Goal: Task Accomplishment & Management: Complete application form

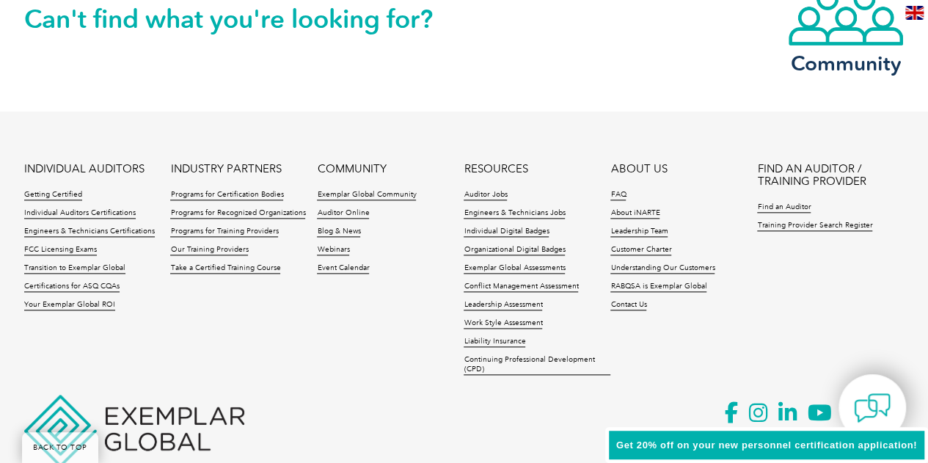
scroll to position [3554, 0]
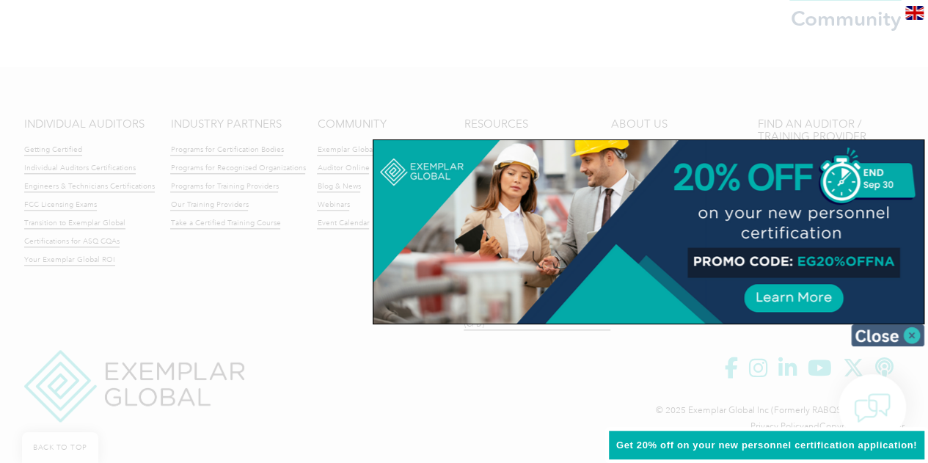
click at [905, 335] on img at bounding box center [887, 335] width 73 height 22
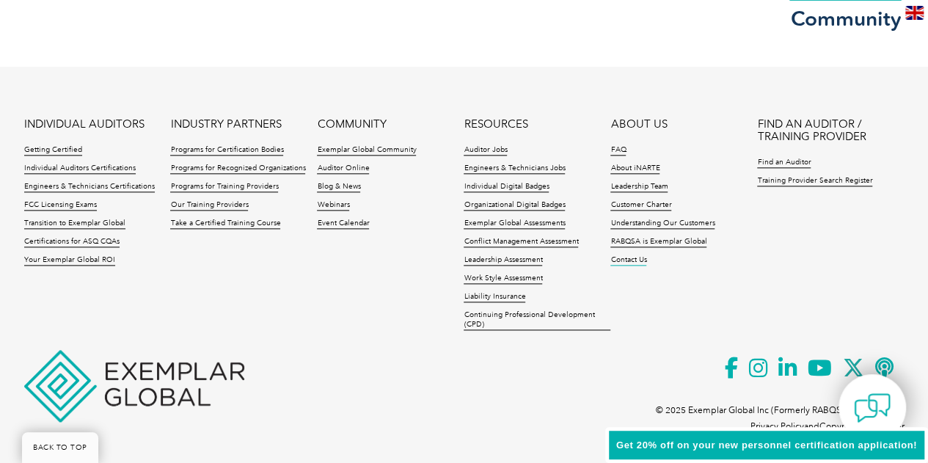
click at [619, 257] on link "Contact Us" at bounding box center [628, 260] width 36 height 10
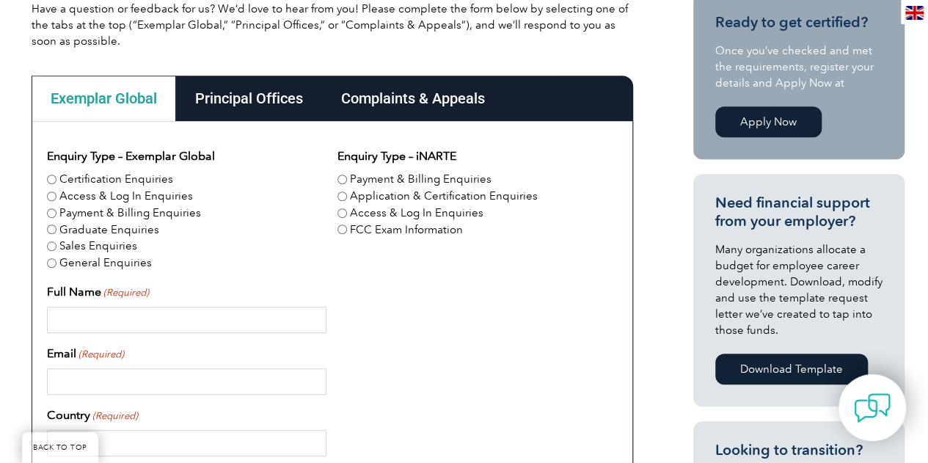
scroll to position [354, 0]
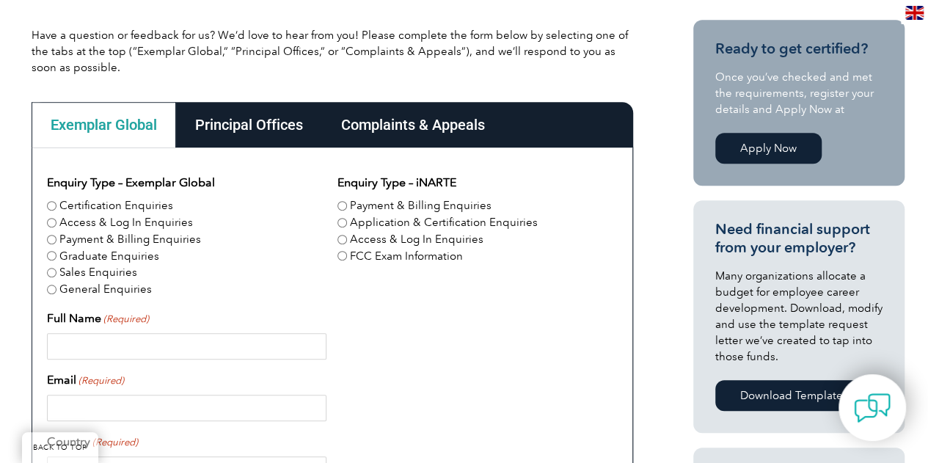
click at [48, 206] on input "Certification Enquiries" at bounding box center [52, 206] width 10 height 10
radio input "true"
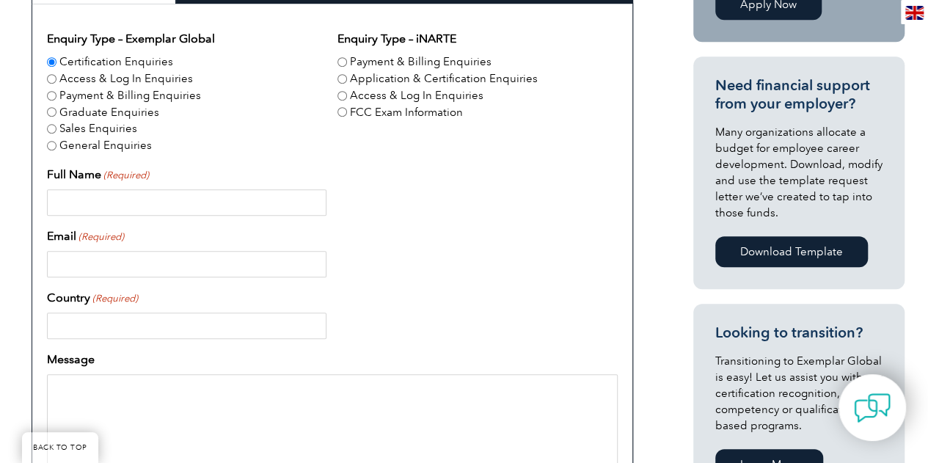
scroll to position [500, 0]
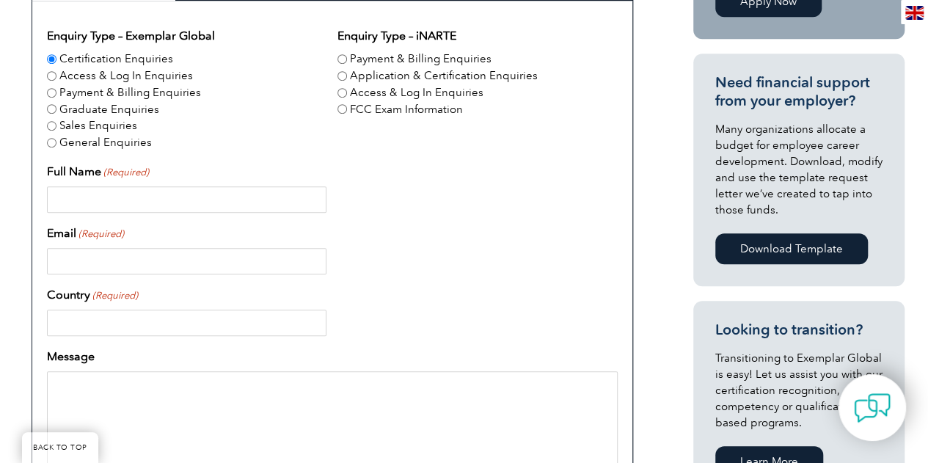
click at [233, 200] on input "Full Name (Required)" at bounding box center [187, 199] width 280 height 26
type input "Lauren Besser"
type input "lbesser@gsi-net.com"
type input "United States"
type input "17203353514"
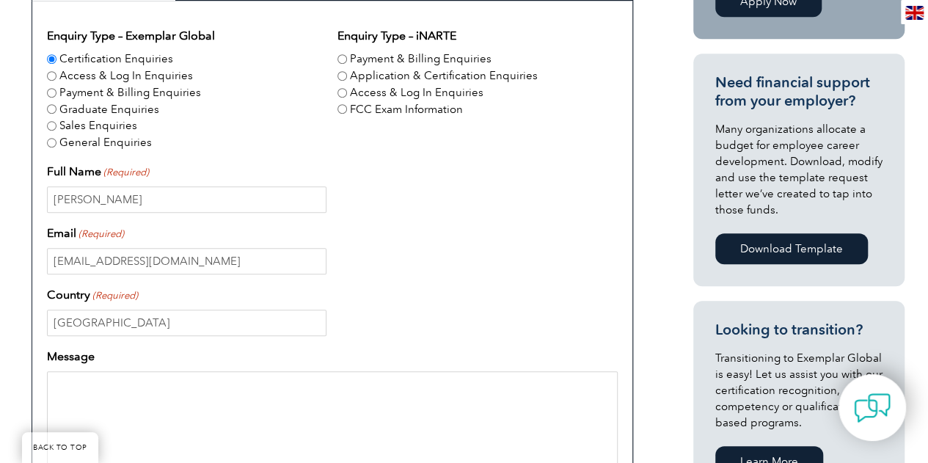
click at [368, 274] on div "Enquiry Type – Exemplar Global Certification Enquiries Access & Log In Enquirie…" at bounding box center [332, 336] width 571 height 619
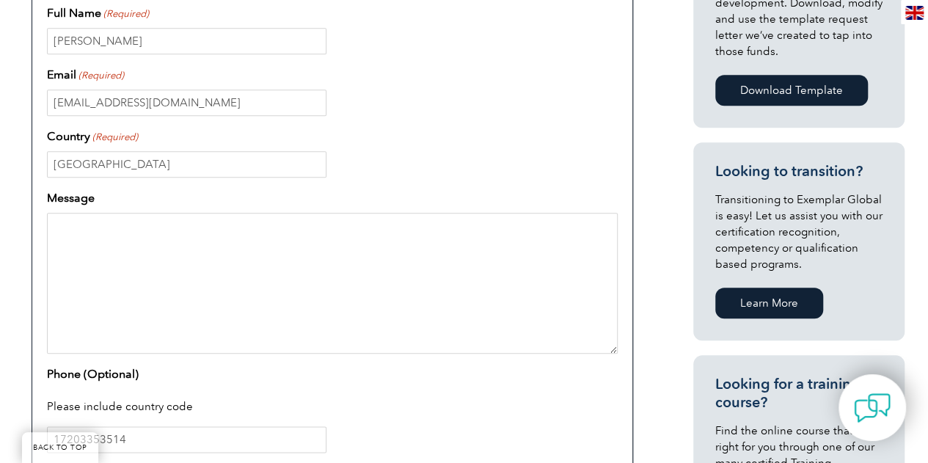
scroll to position [706, 0]
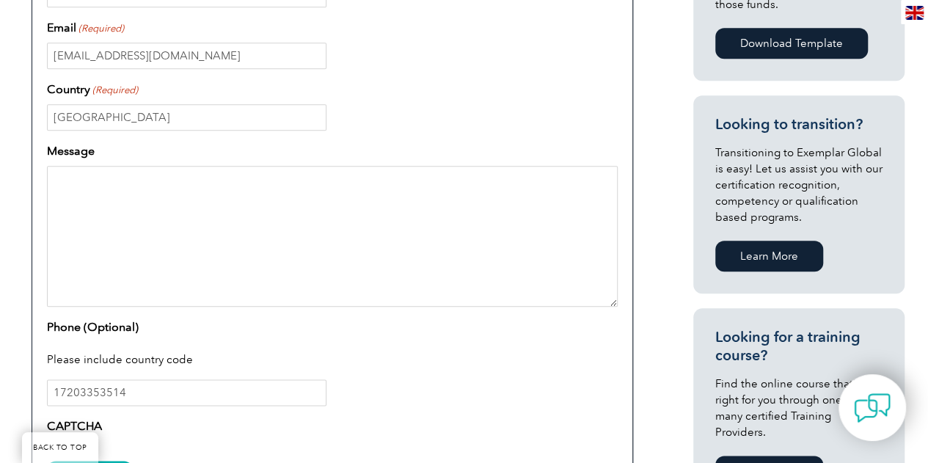
click at [282, 280] on textarea "Message" at bounding box center [332, 236] width 571 height 141
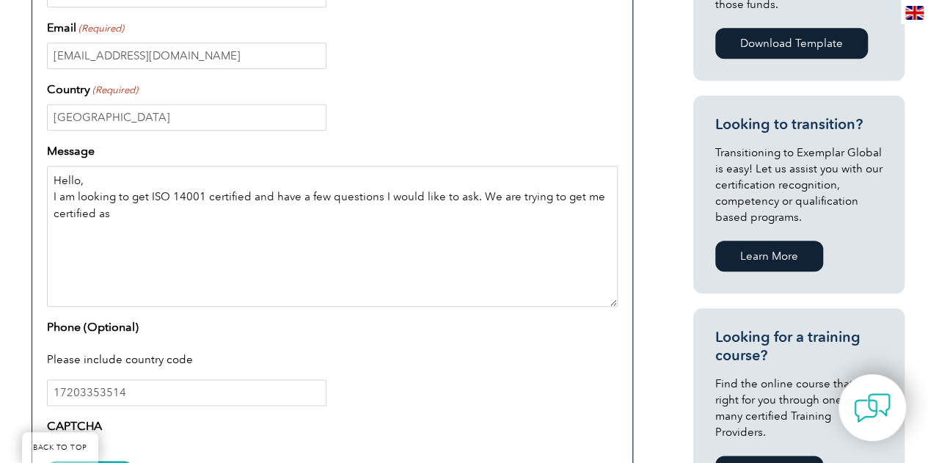
click at [251, 197] on textarea "Hello, I am looking to get ISO 14001 certified and have a few questions I would…" at bounding box center [332, 236] width 571 height 141
click at [241, 209] on textarea "Hello, I am looking to get ISO 14001 certified as a Lead Auditor and have a few…" at bounding box center [332, 236] width 571 height 141
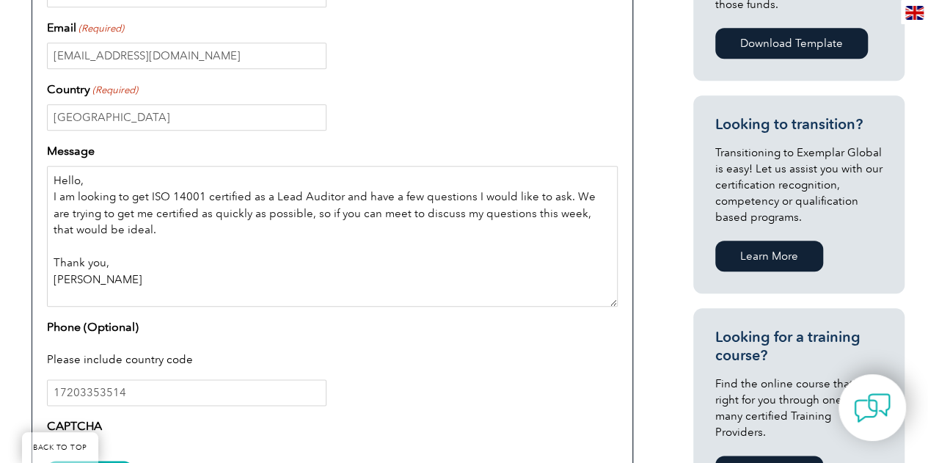
type textarea "Hello, I am looking to get ISO 14001 certified as a Lead Auditor and have a few…"
click at [431, 367] on div "Please include country code" at bounding box center [332, 361] width 571 height 38
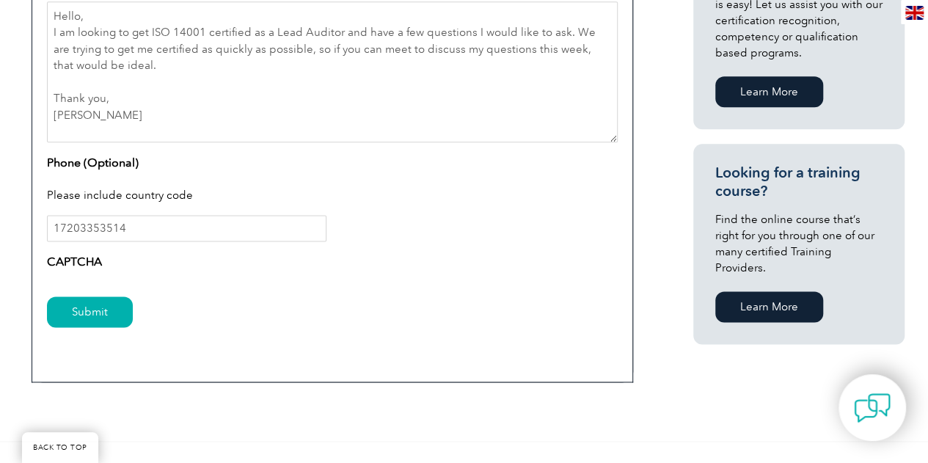
scroll to position [882, 0]
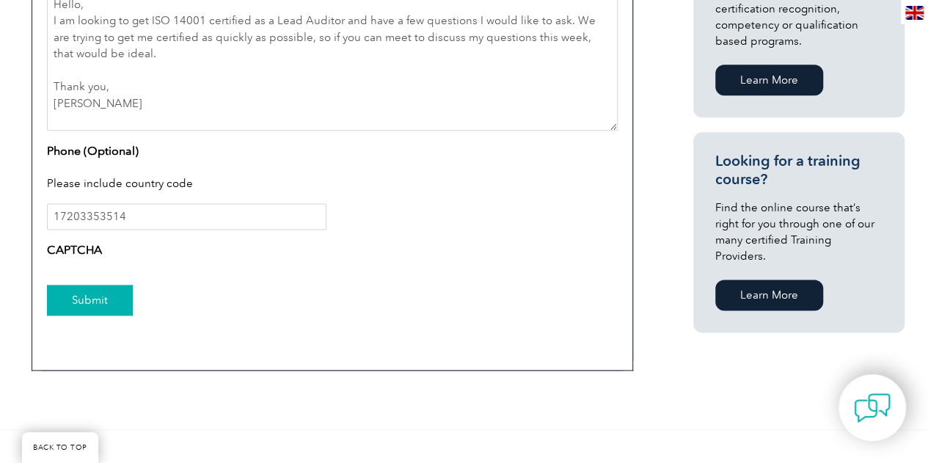
click at [90, 309] on input "Submit" at bounding box center [90, 300] width 86 height 31
click at [91, 300] on input "Submit" at bounding box center [90, 300] width 86 height 31
click at [90, 250] on label "CAPTCHA" at bounding box center [74, 250] width 55 height 18
click at [324, 324] on div "Submit" at bounding box center [332, 301] width 571 height 64
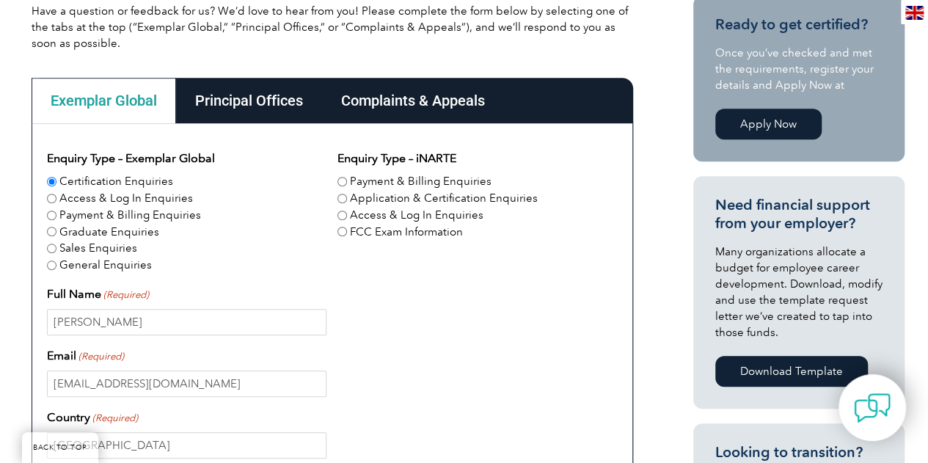
scroll to position [382, 0]
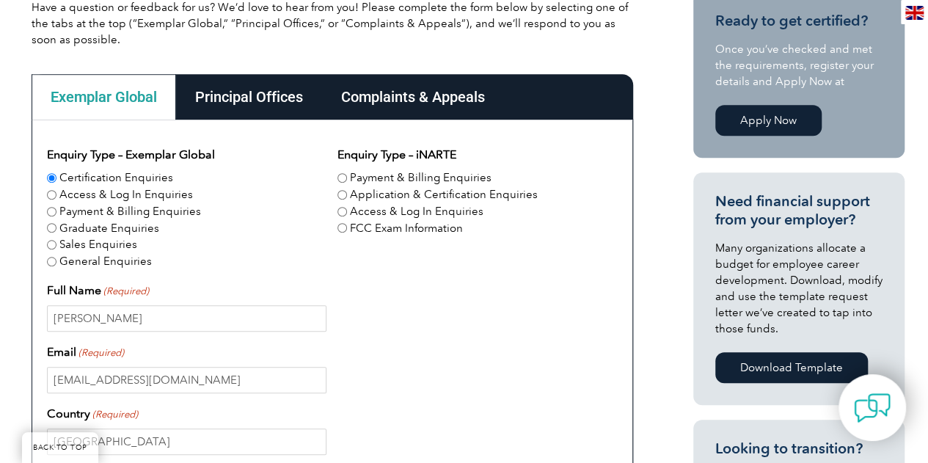
click at [249, 96] on div "Principal Offices" at bounding box center [249, 96] width 146 height 45
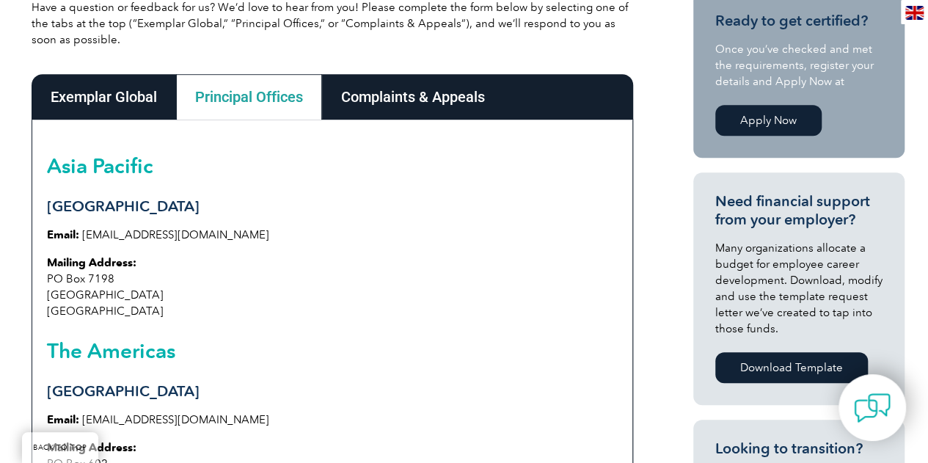
click at [409, 98] on div "Complaints & Appeals" at bounding box center [413, 96] width 182 height 45
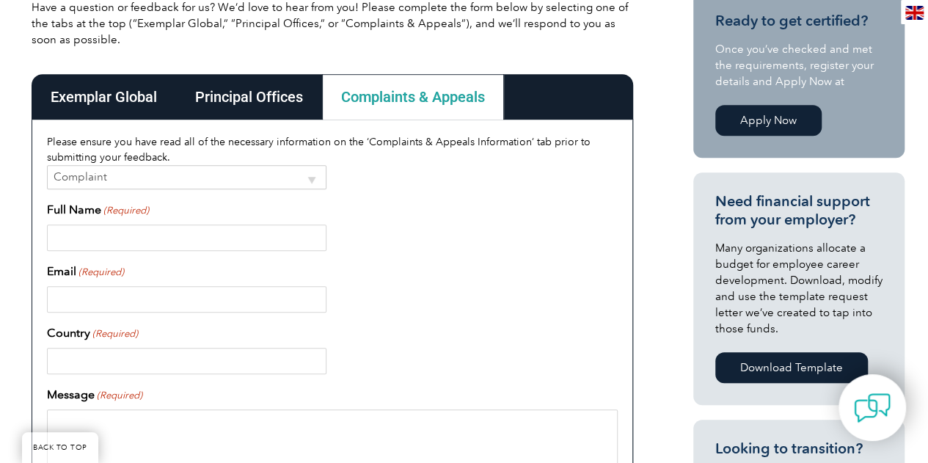
click at [134, 89] on div "Exemplar Global" at bounding box center [104, 96] width 145 height 45
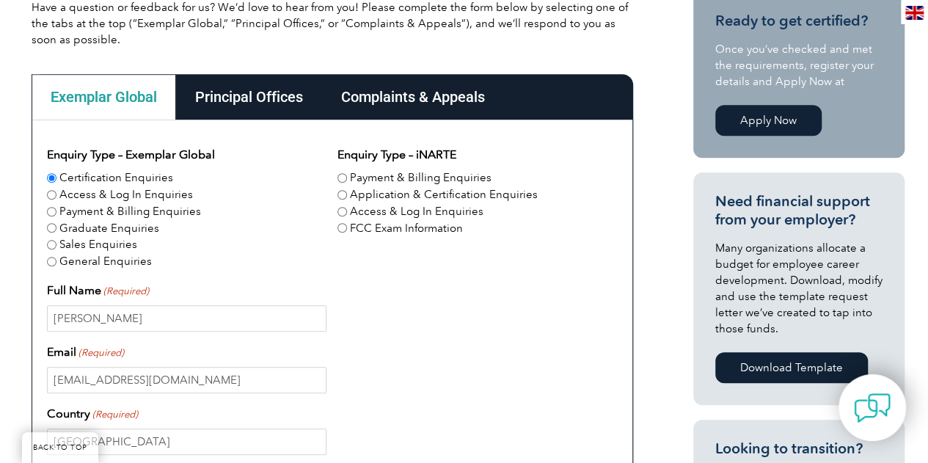
click at [461, 321] on div "Lauren Besser" at bounding box center [332, 318] width 571 height 26
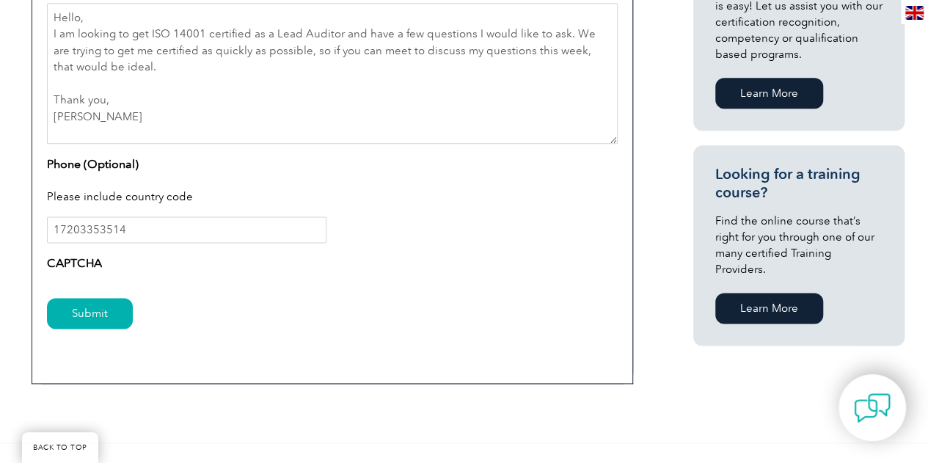
scroll to position [910, 0]
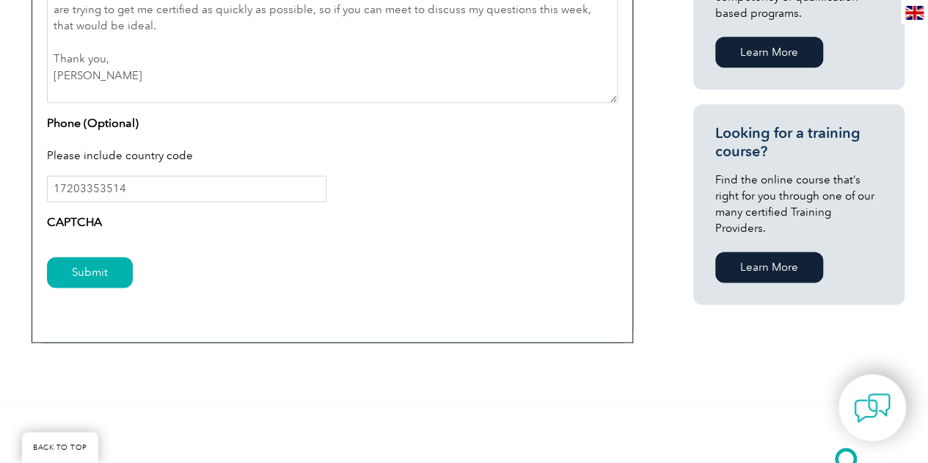
click at [87, 222] on label "CAPTCHA" at bounding box center [74, 223] width 55 height 18
click at [89, 222] on label "CAPTCHA" at bounding box center [74, 223] width 55 height 18
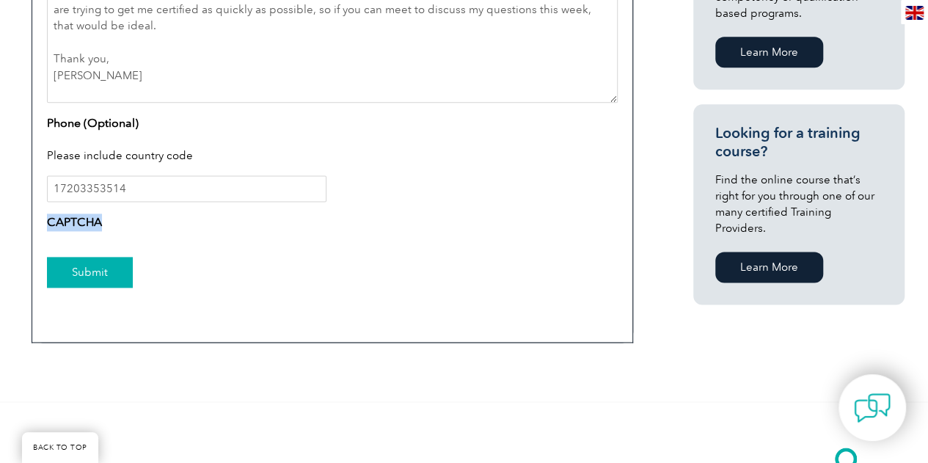
click at [92, 274] on input "Submit" at bounding box center [90, 272] width 86 height 31
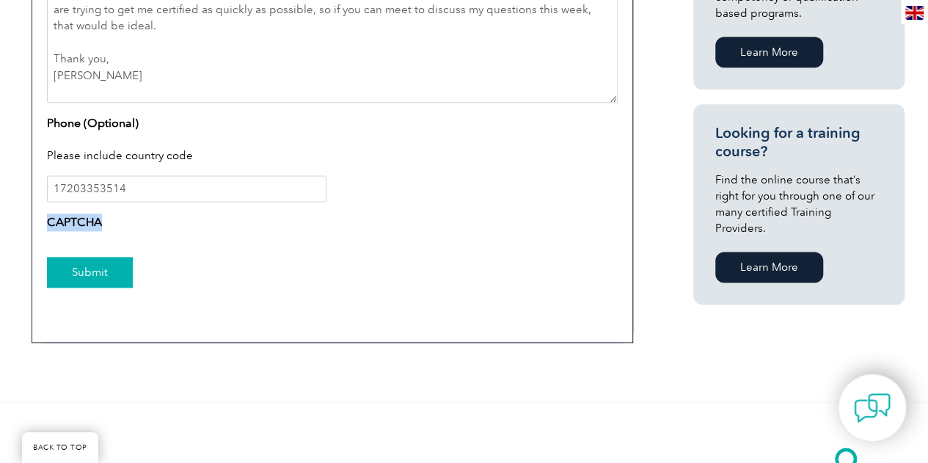
click at [92, 274] on input "Submit" at bounding box center [90, 272] width 86 height 31
click at [249, 272] on div "Submit" at bounding box center [332, 273] width 571 height 64
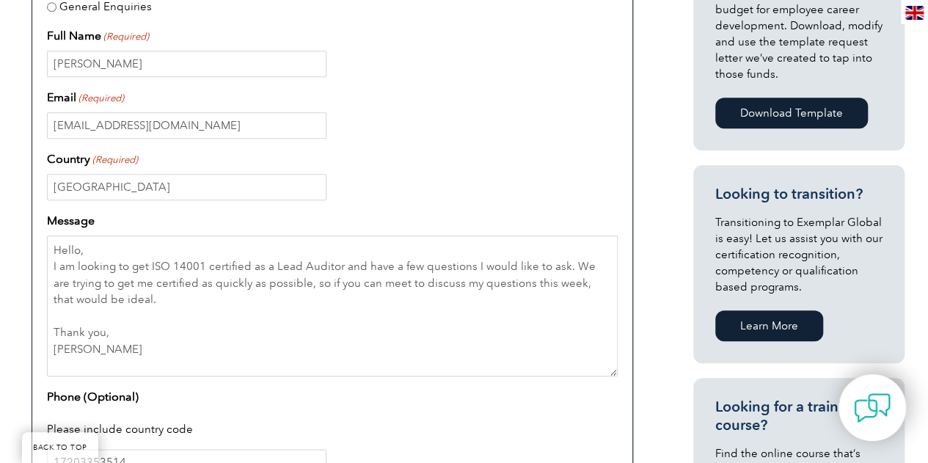
scroll to position [616, 0]
